Goal: Navigation & Orientation: Find specific page/section

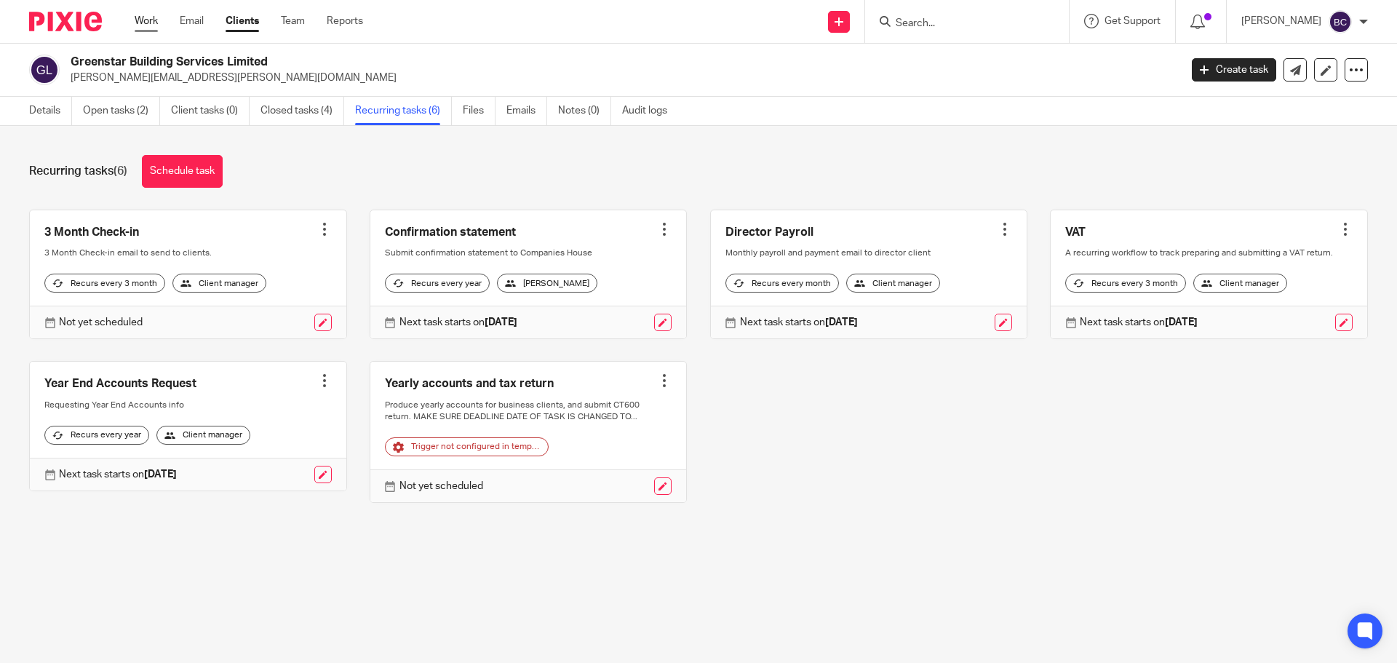
click at [146, 16] on link "Work" at bounding box center [146, 21] width 23 height 15
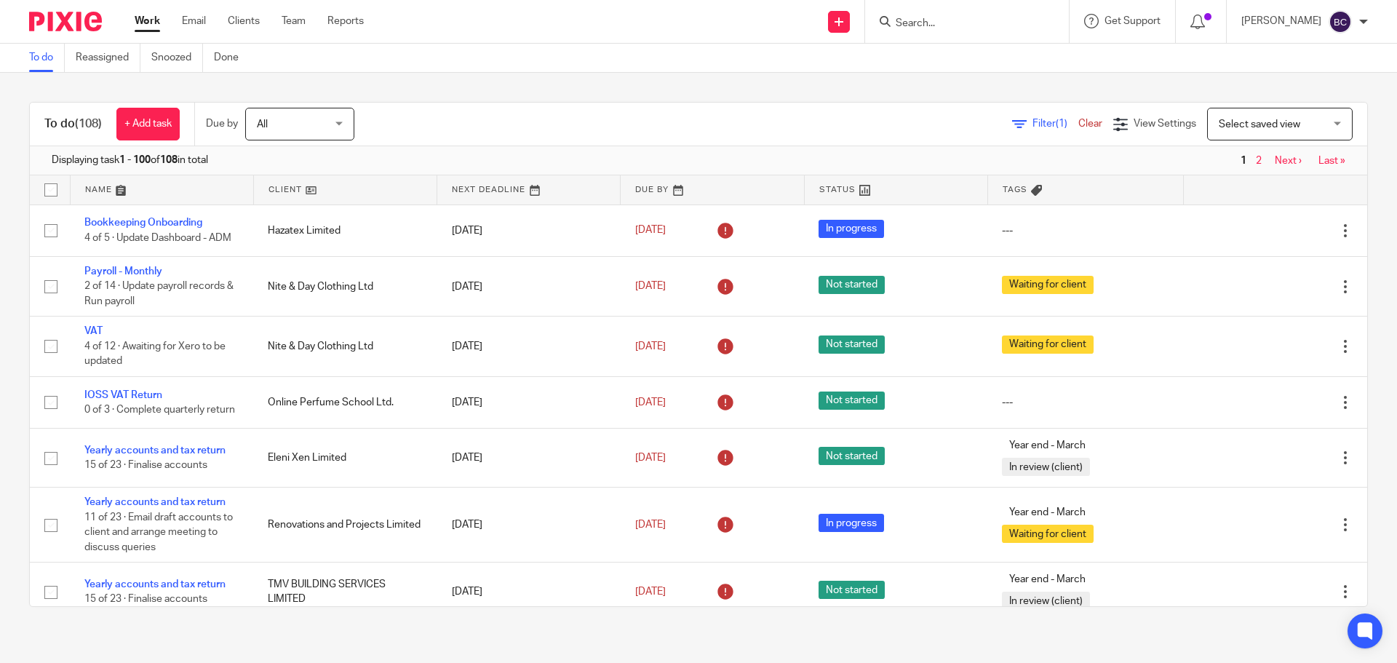
click at [327, 117] on span "All" at bounding box center [295, 123] width 77 height 31
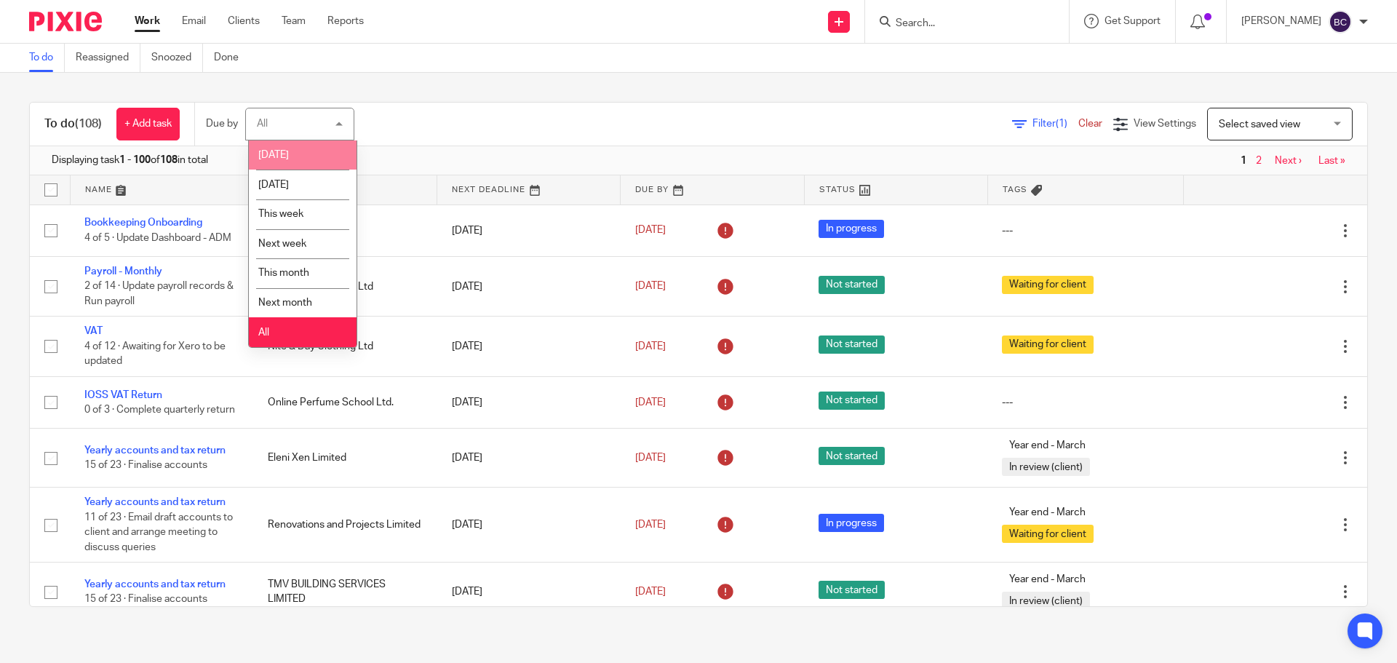
click at [325, 143] on li "[DATE]" at bounding box center [303, 155] width 108 height 30
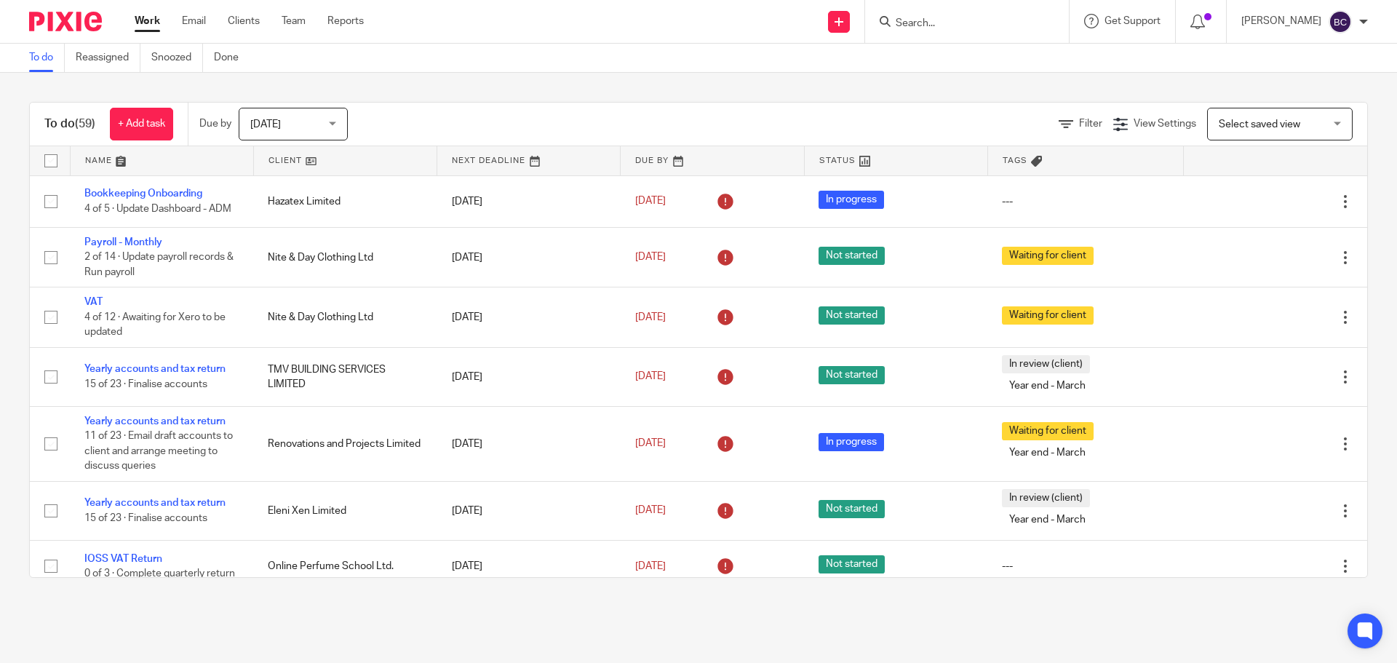
click at [108, 163] on link at bounding box center [162, 160] width 183 height 29
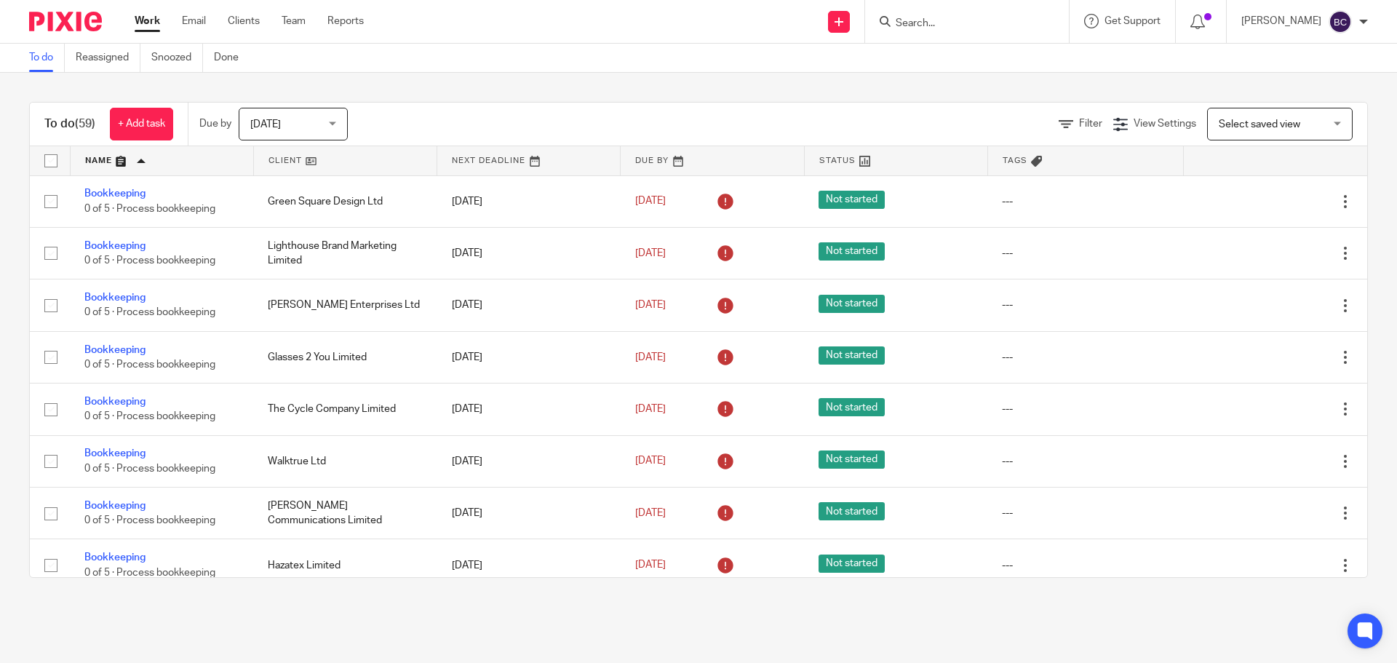
drag, startPoint x: 114, startPoint y: 400, endPoint x: 373, endPoint y: 93, distance: 401.7
click at [373, 93] on div "To do (59) + Add task Due by Today Today Today Tomorrow This week Next week Thi…" at bounding box center [698, 340] width 1397 height 534
click at [330, 123] on div "Today Today" at bounding box center [293, 124] width 109 height 33
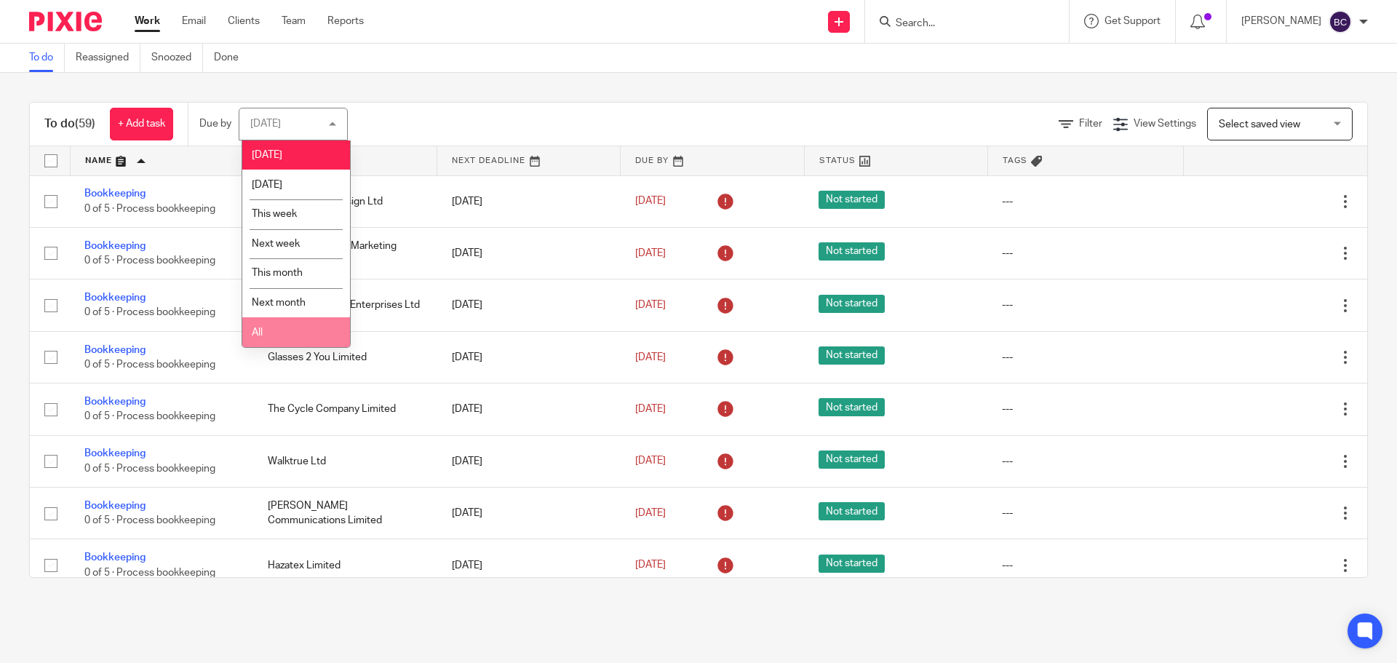
click at [296, 322] on li "All" at bounding box center [296, 332] width 108 height 30
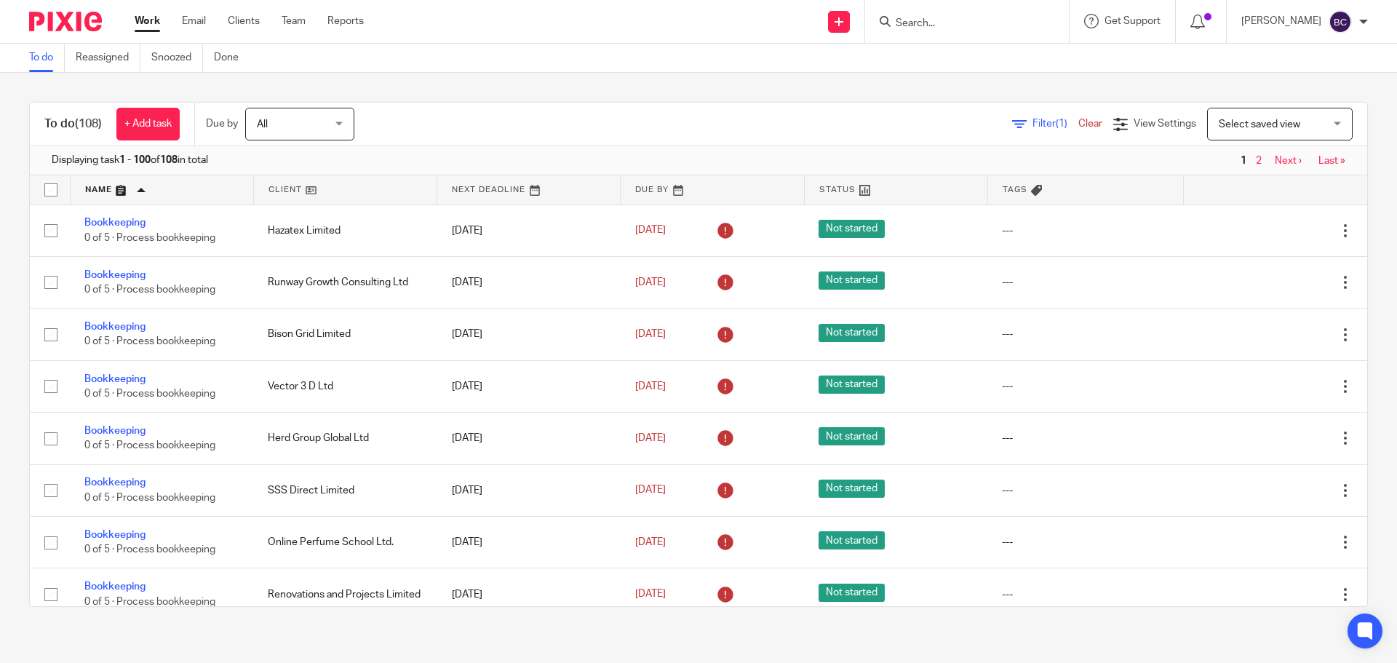
click at [948, 22] on input "Search" at bounding box center [959, 23] width 131 height 13
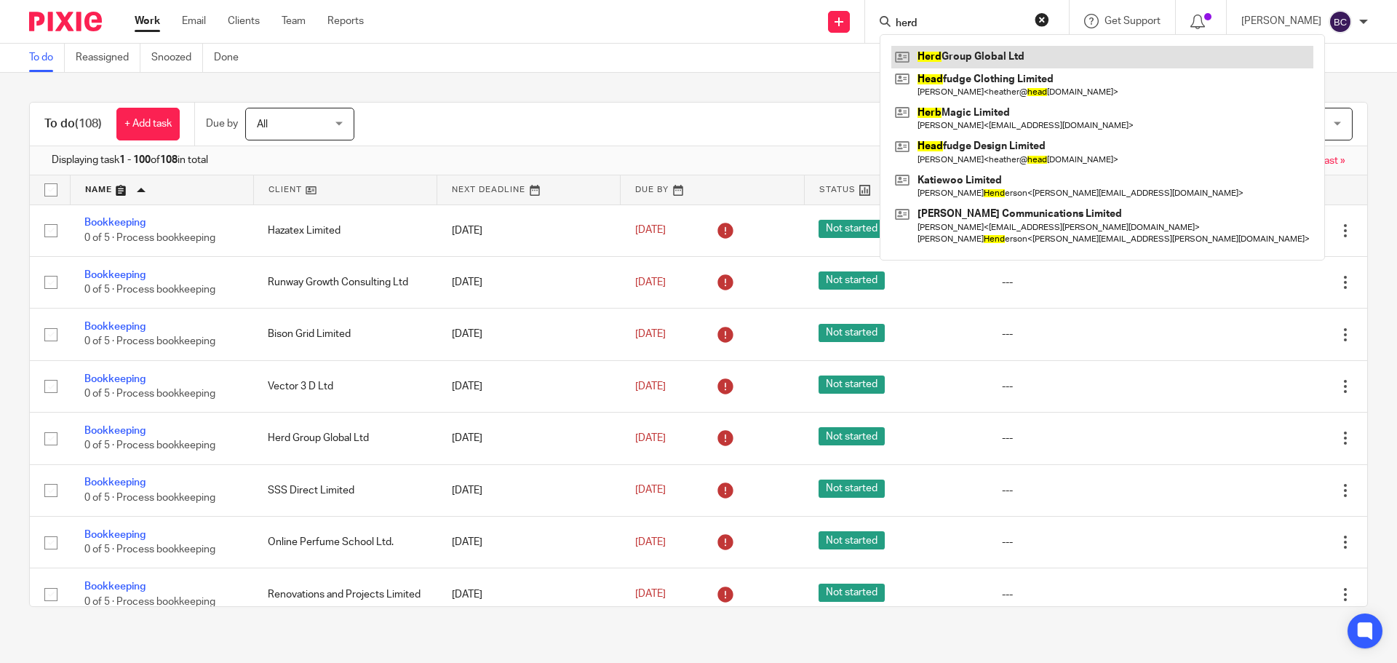
type input "herd"
click at [972, 55] on link at bounding box center [1102, 57] width 422 height 22
